Goal: Register for event/course

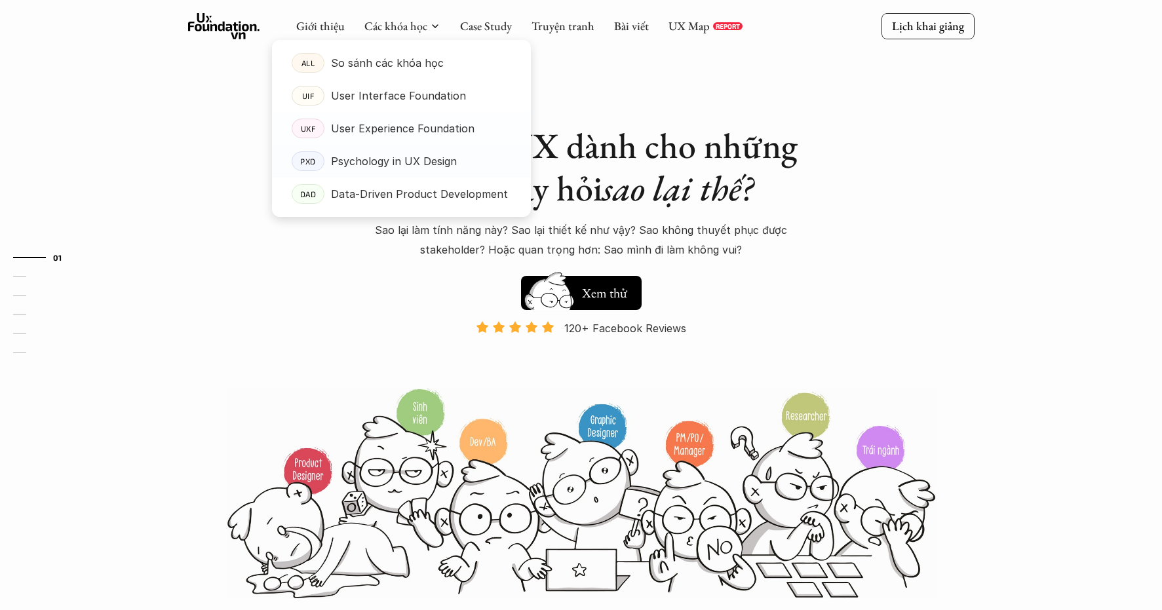
click at [355, 165] on p "Psychology in UX Design" at bounding box center [394, 161] width 126 height 20
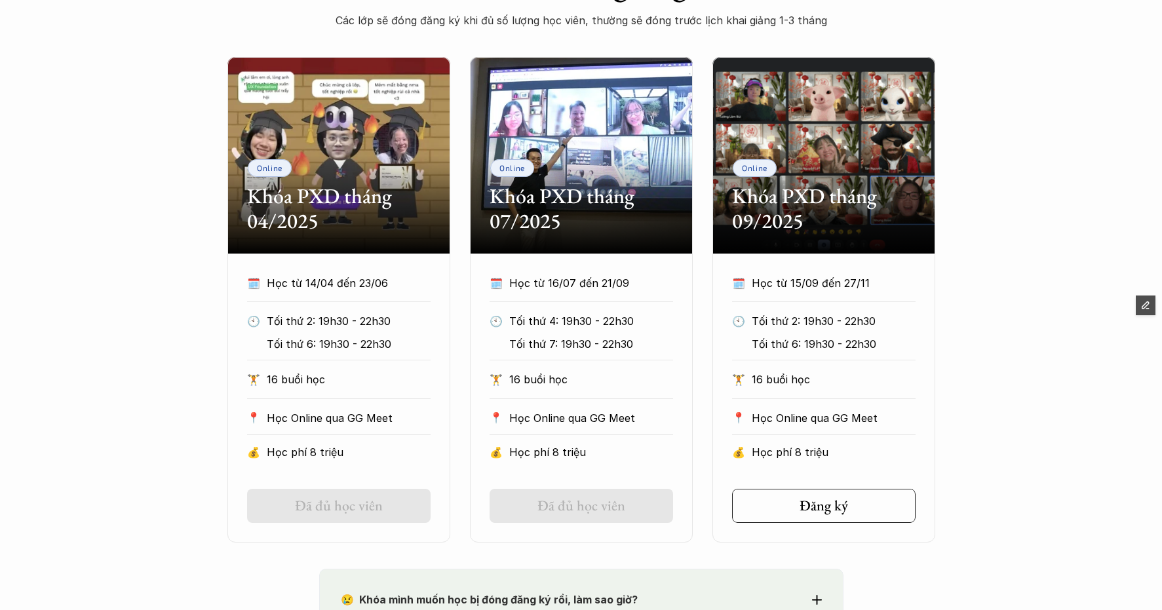
scroll to position [596, 0]
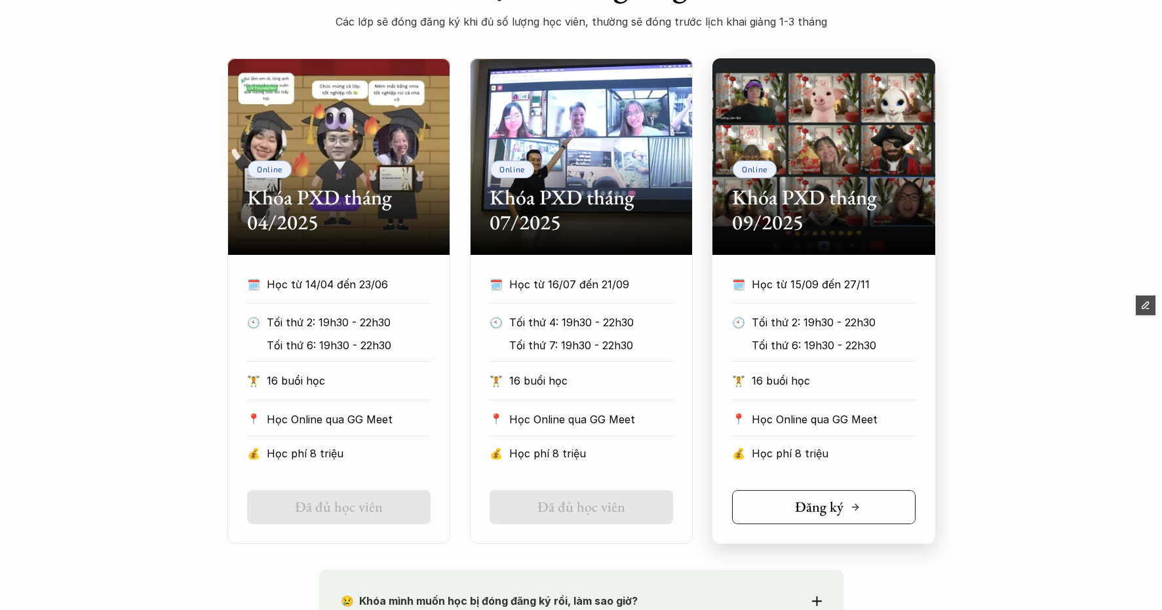
click at [779, 512] on link "Đăng ký" at bounding box center [824, 507] width 184 height 34
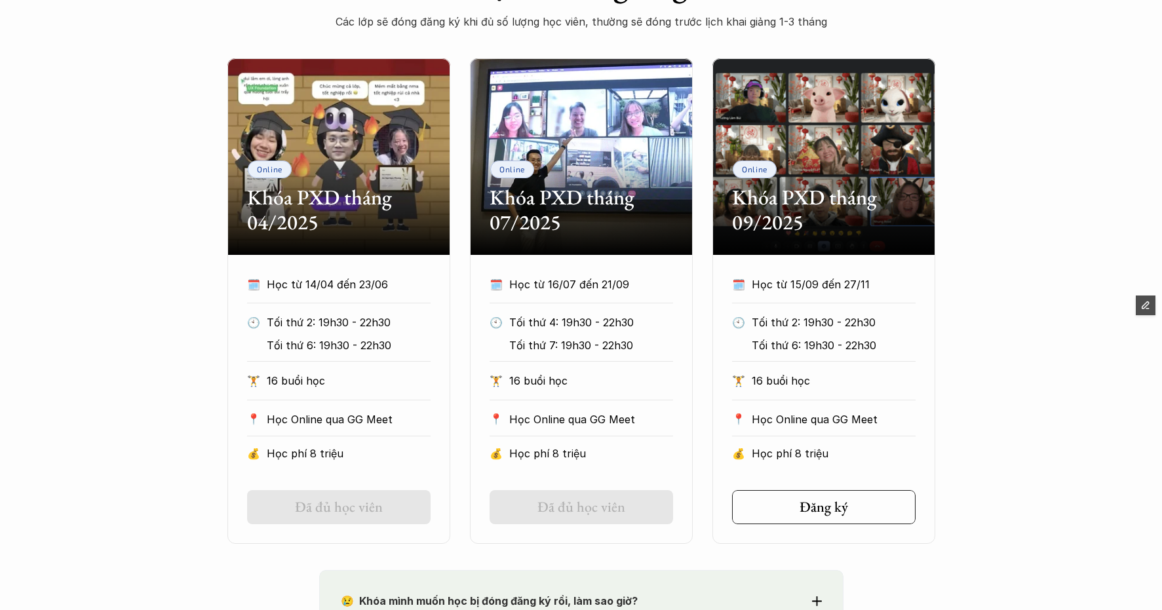
scroll to position [0, 0]
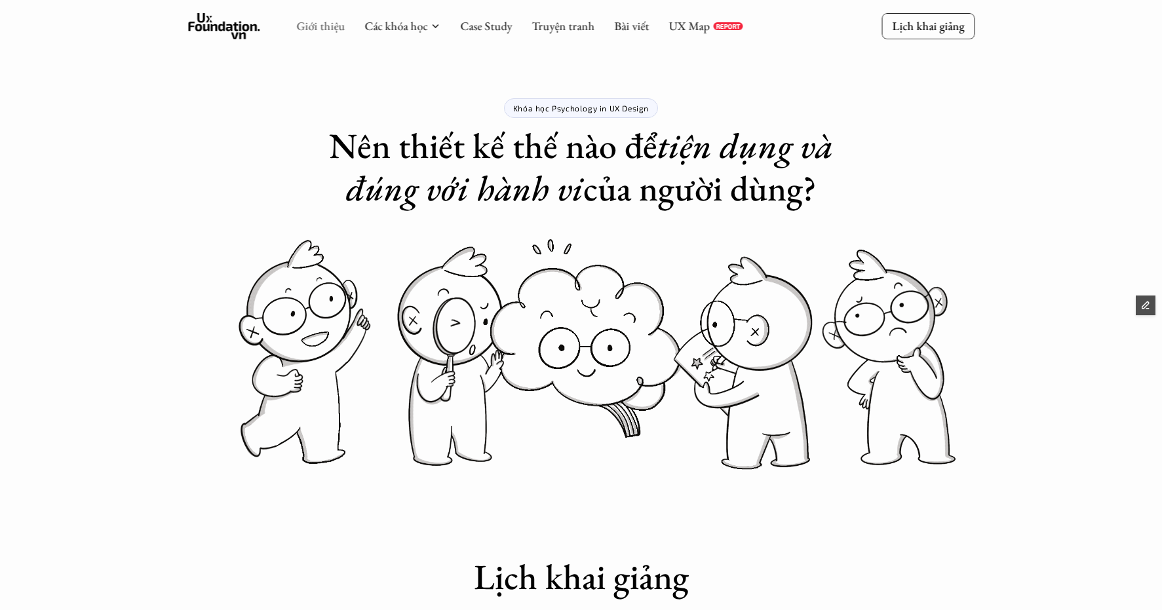
click at [316, 26] on link "Giới thiệu" at bounding box center [320, 25] width 49 height 15
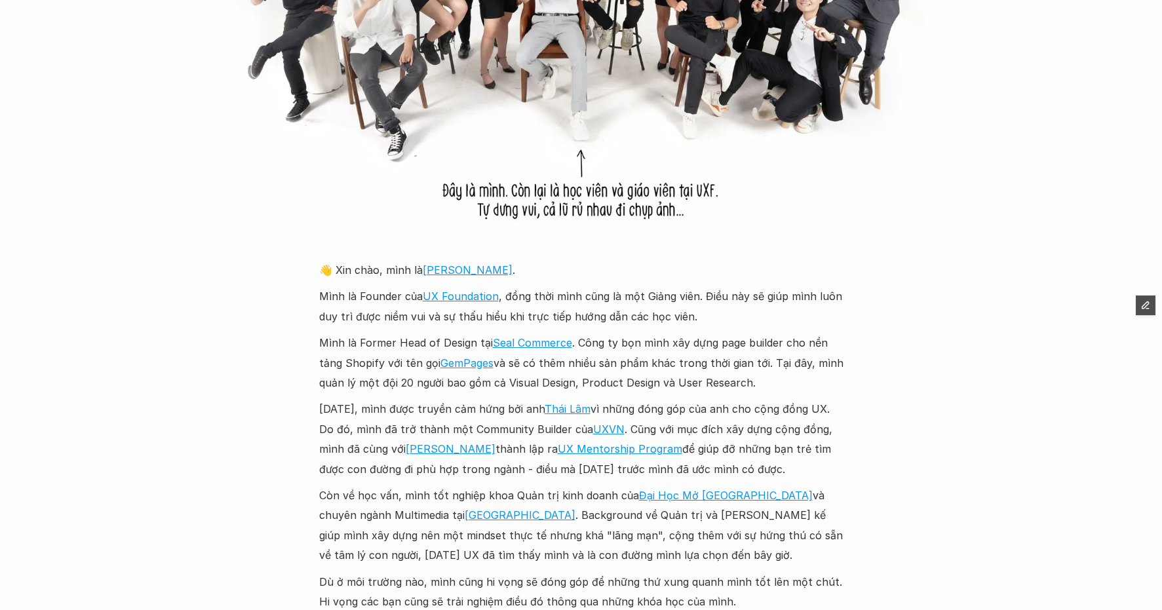
scroll to position [1297, 0]
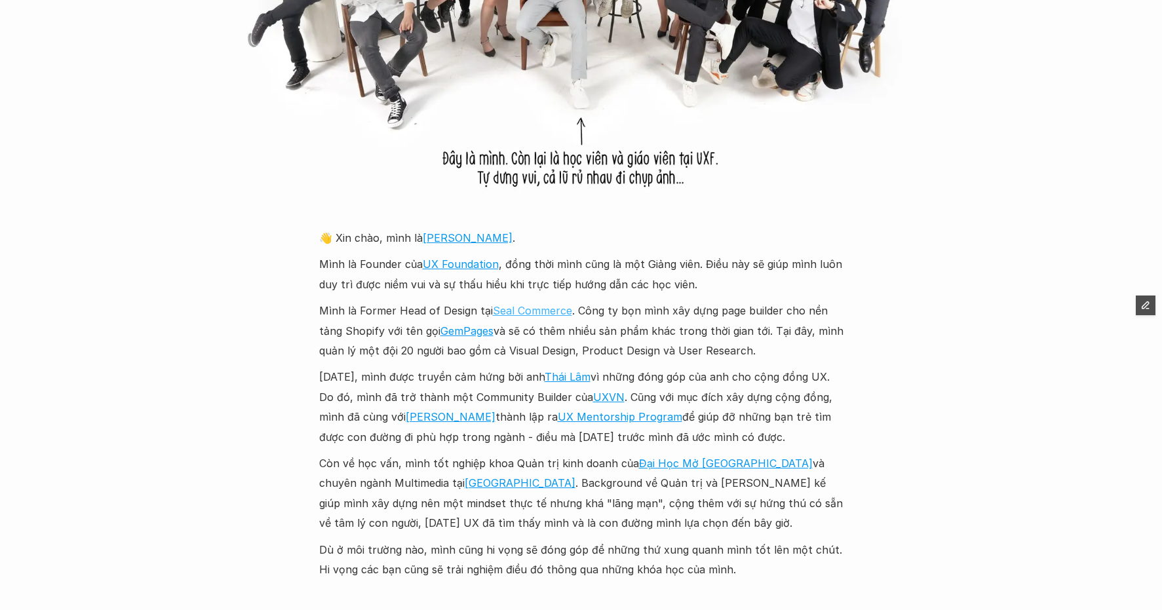
click at [507, 312] on link "Seal Commerce" at bounding box center [532, 310] width 79 height 13
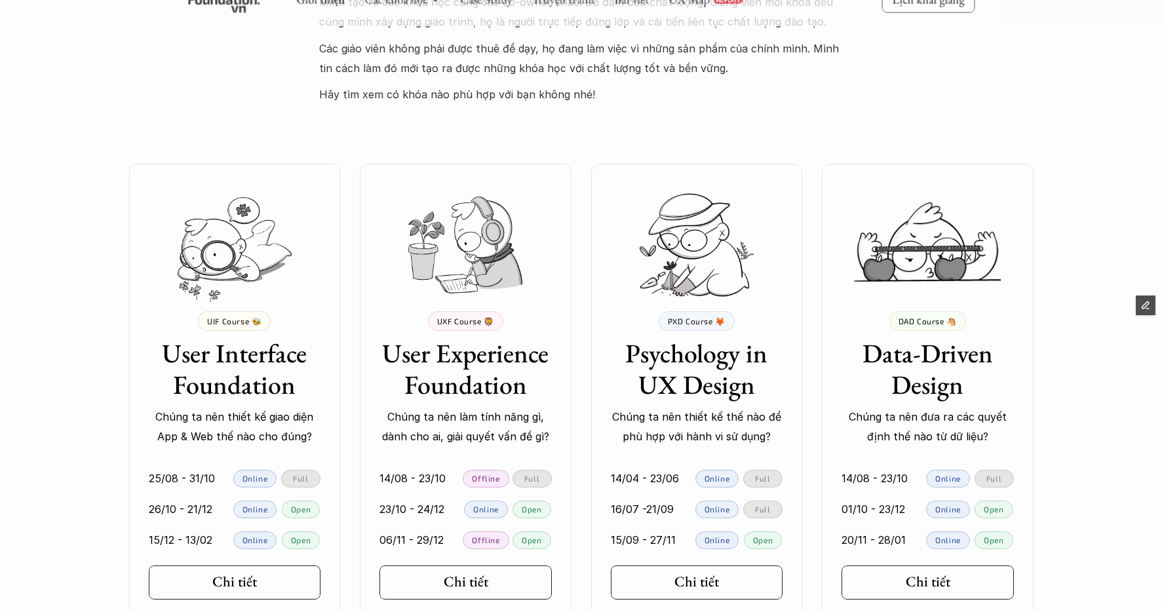
scroll to position [2628, 0]
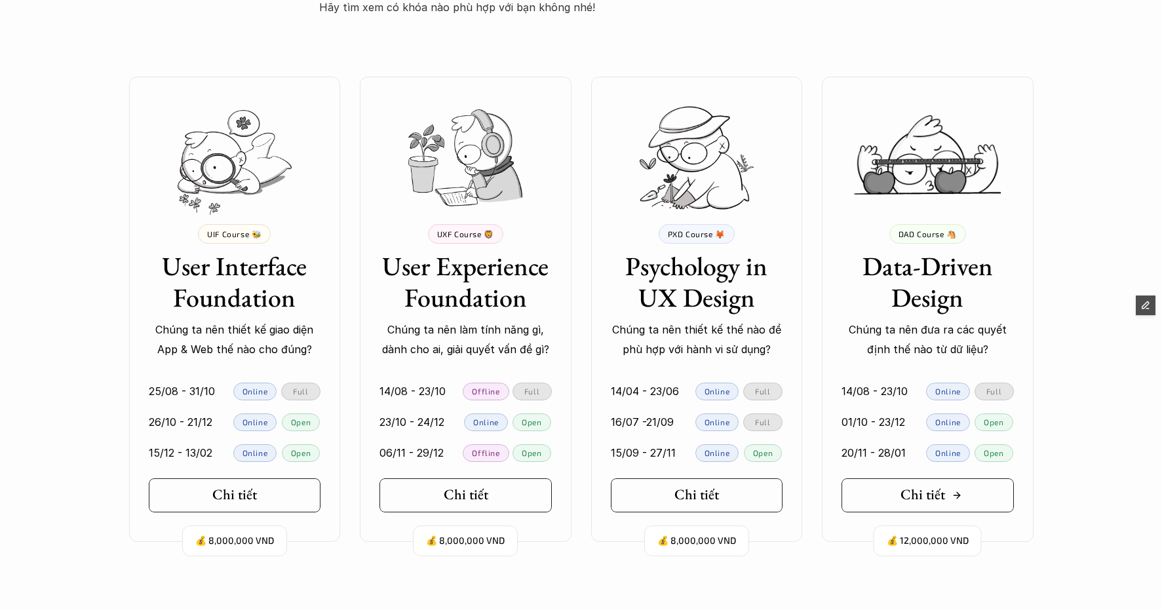
click at [909, 494] on h5 "Chi tiết" at bounding box center [923, 494] width 45 height 17
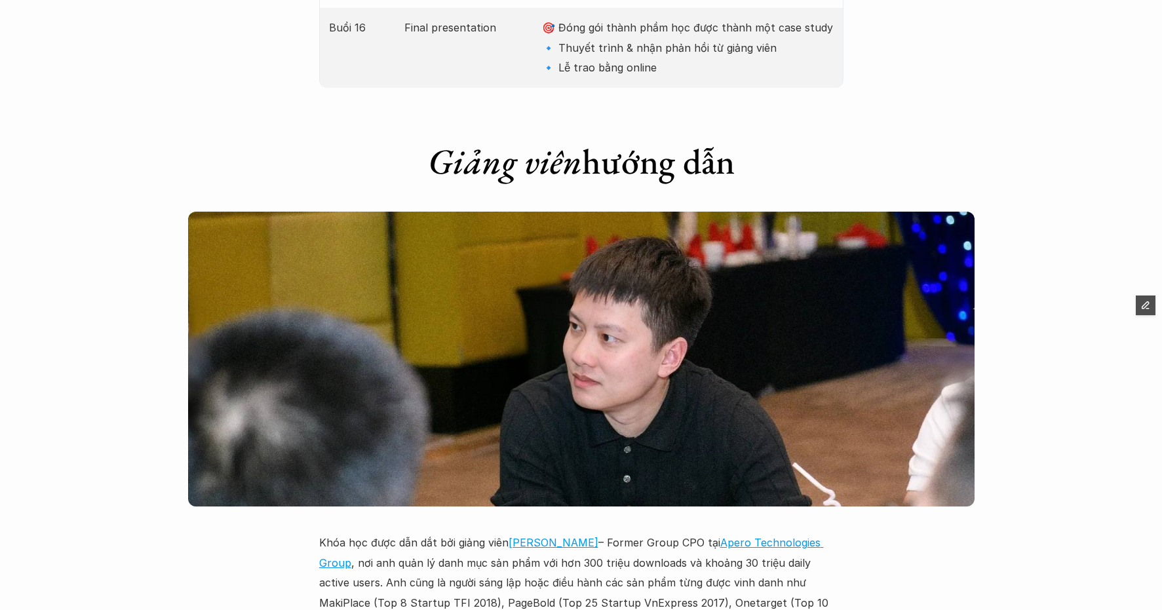
scroll to position [3443, 0]
